Goal: Transaction & Acquisition: Book appointment/travel/reservation

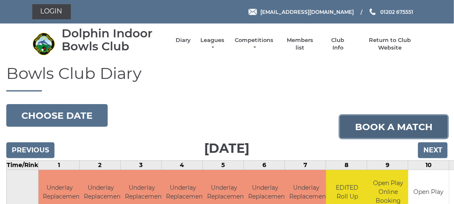
click at [375, 123] on link "Book a match" at bounding box center [394, 126] width 108 height 23
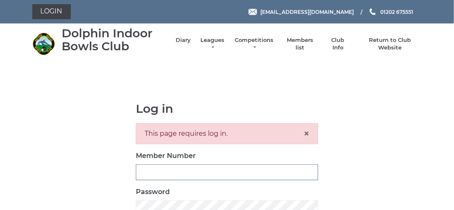
type input "3280"
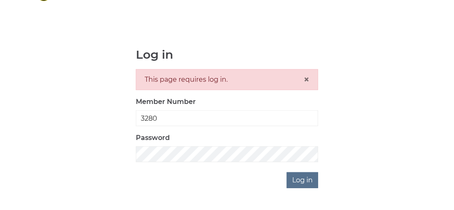
scroll to position [58, 0]
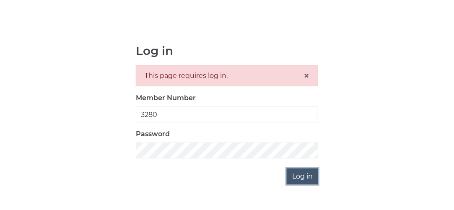
click at [300, 177] on input "Log in" at bounding box center [302, 177] width 31 height 16
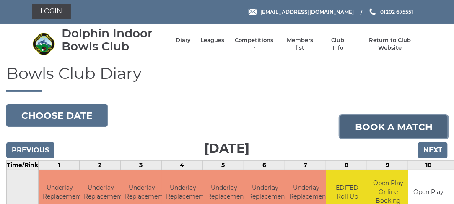
click at [375, 125] on link "Book a match" at bounding box center [394, 126] width 108 height 23
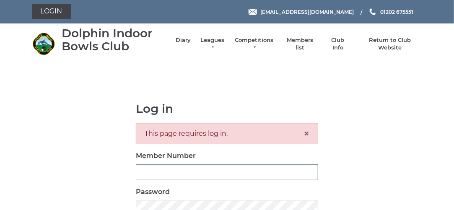
type input "3280"
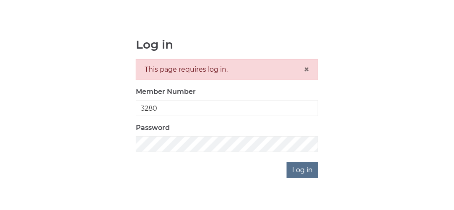
scroll to position [67, 0]
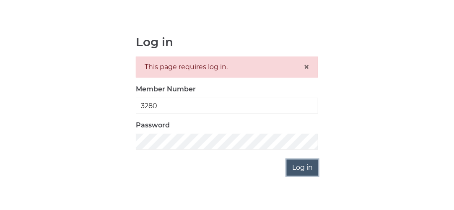
click at [311, 167] on input "Log in" at bounding box center [302, 168] width 31 height 16
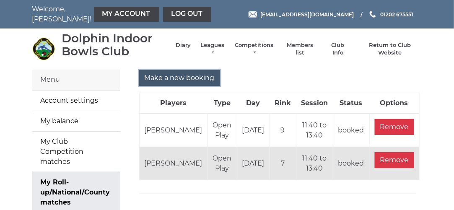
click at [185, 76] on input "Make a new booking" at bounding box center [179, 78] width 81 height 16
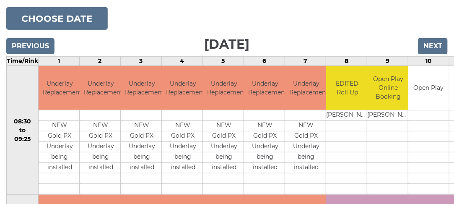
scroll to position [100, 0]
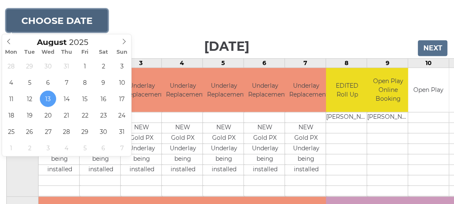
click at [80, 24] on button "Choose date" at bounding box center [57, 20] width 102 height 23
type input "[DATE]"
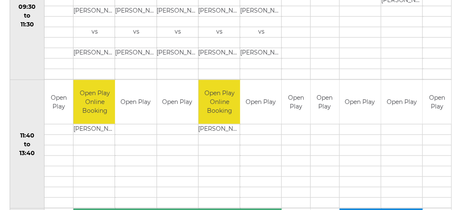
scroll to position [346, 0]
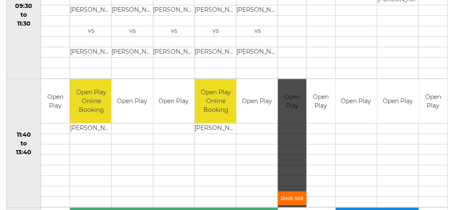
click at [296, 196] on link "Book slot" at bounding box center [292, 199] width 29 height 14
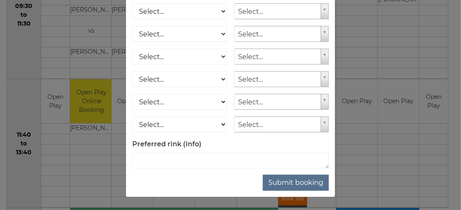
scroll to position [175, 0]
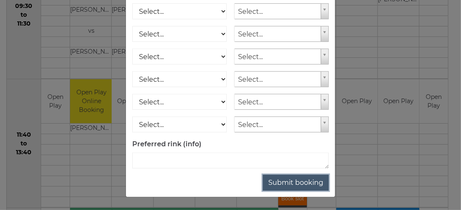
click at [284, 184] on button "Submit booking" at bounding box center [296, 183] width 66 height 16
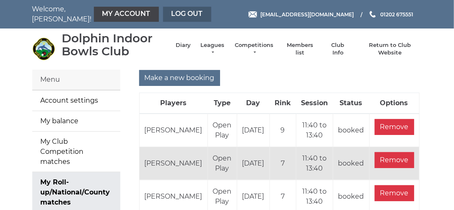
click at [169, 15] on link "Log out" at bounding box center [187, 14] width 48 height 15
